Goal: Task Accomplishment & Management: Use online tool/utility

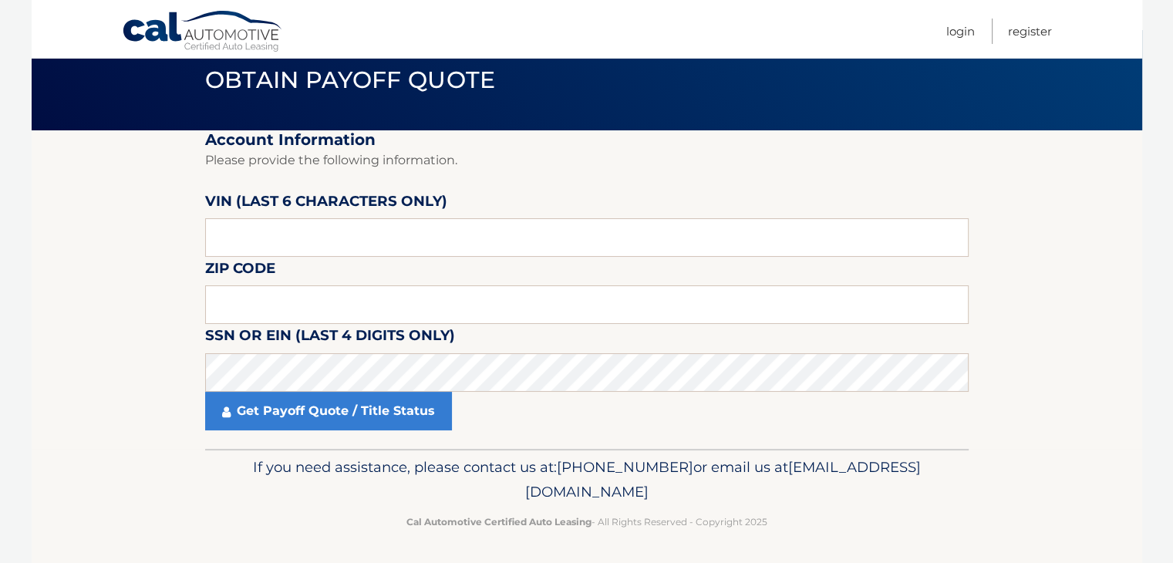
scroll to position [59, 0]
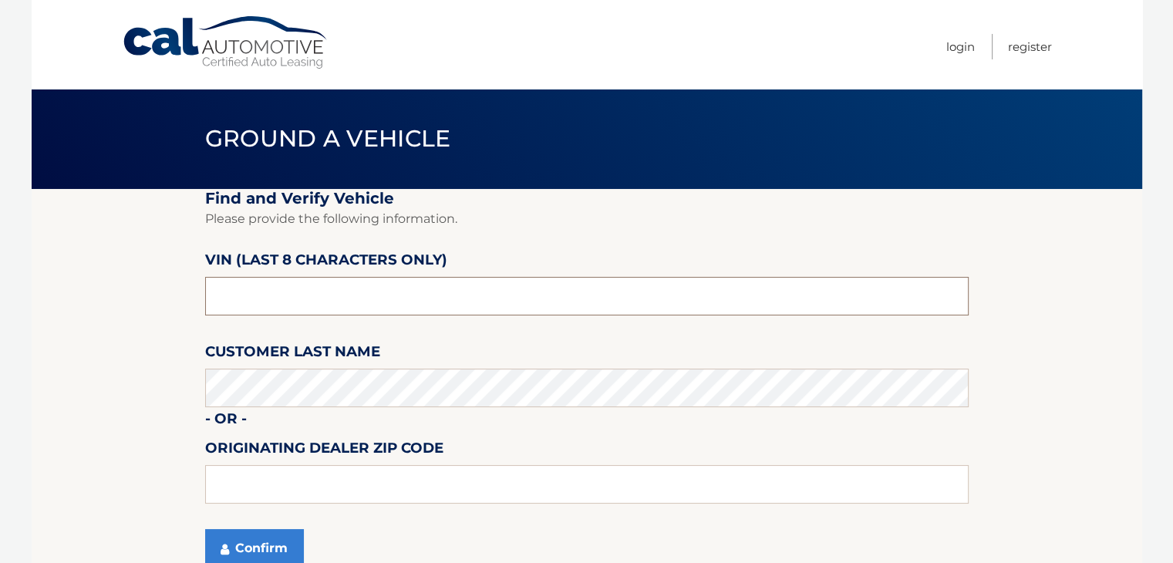
click at [344, 288] on input "text" at bounding box center [587, 296] width 764 height 39
click at [285, 479] on input "text" at bounding box center [587, 484] width 764 height 39
type input "07424"
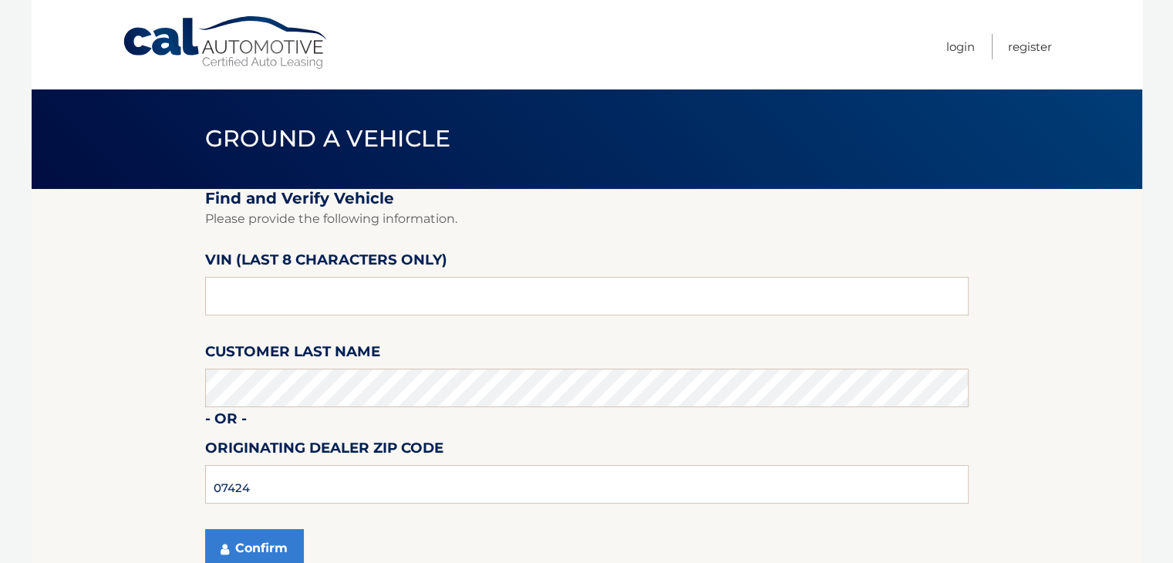
click at [294, 275] on label "VIN (last 8 characters only)" at bounding box center [326, 262] width 242 height 29
click at [283, 301] on input "text" at bounding box center [587, 296] width 764 height 39
type input "NS569461"
click at [205, 529] on button "Confirm" at bounding box center [254, 548] width 99 height 39
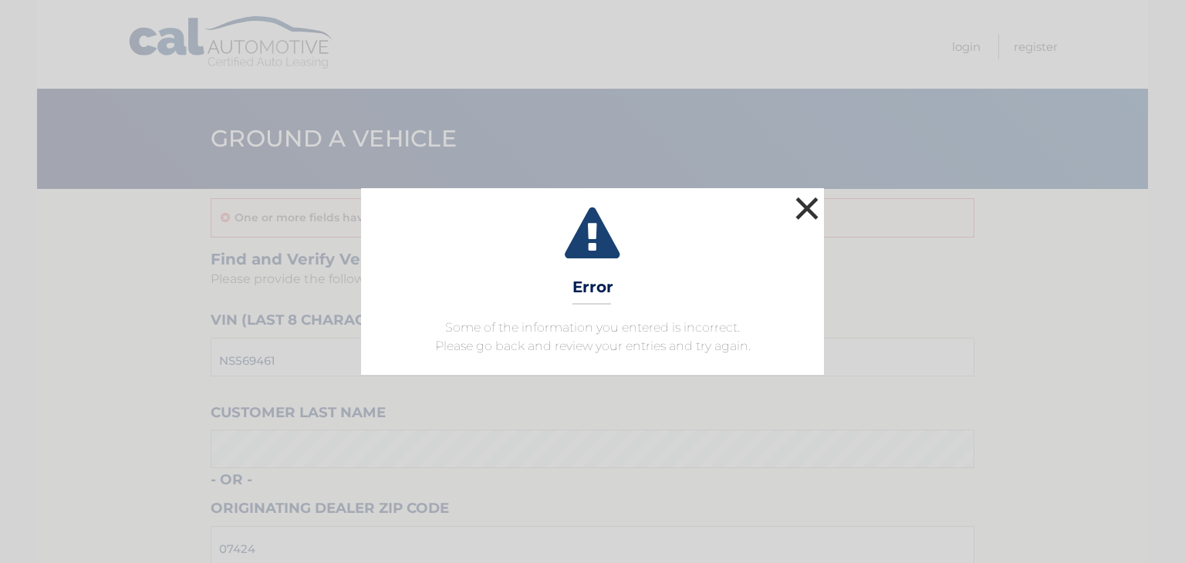
click at [801, 204] on button "×" at bounding box center [806, 208] width 31 height 31
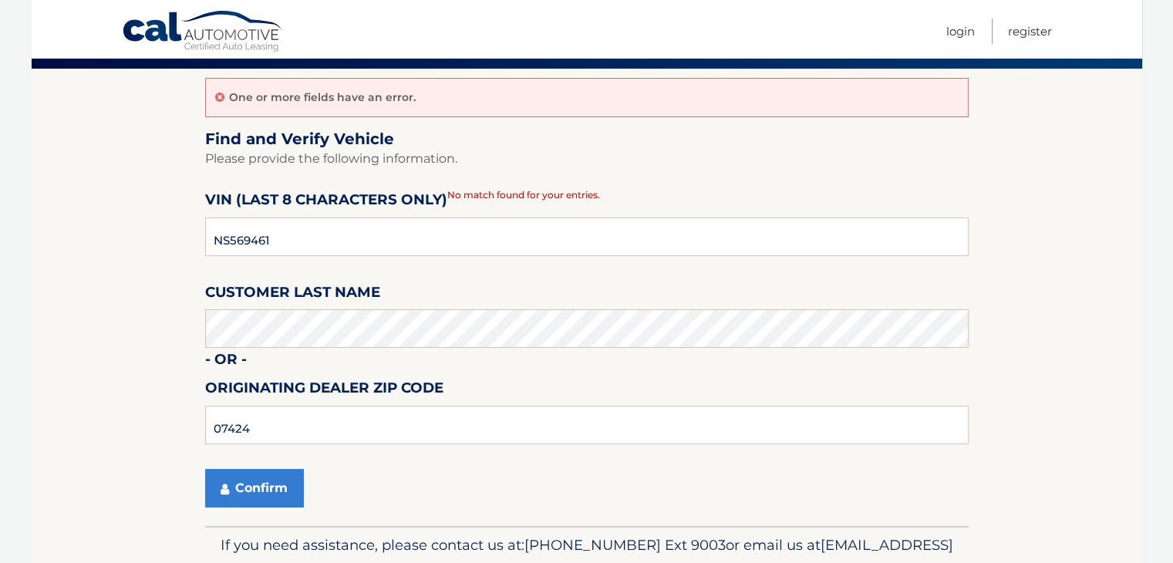
scroll to position [139, 0]
